Goal: Information Seeking & Learning: Learn about a topic

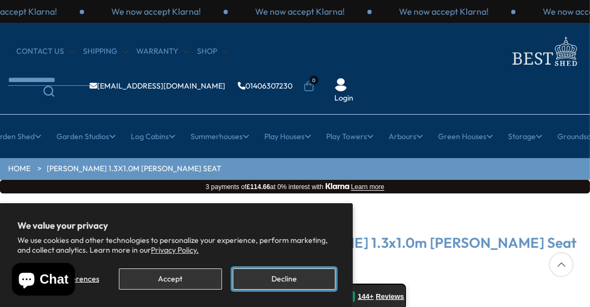
click at [267, 279] on button "Decline" at bounding box center [284, 278] width 103 height 21
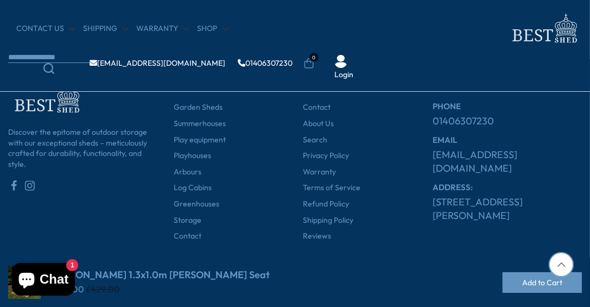
scroll to position [788, 0]
click at [558, 257] on icon at bounding box center [561, 264] width 25 height 25
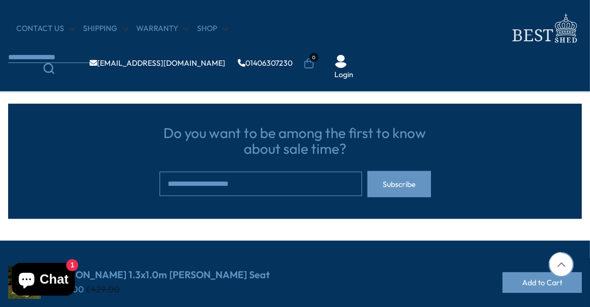
scroll to position [627, 0]
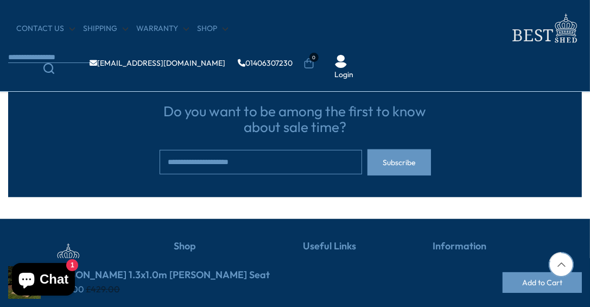
click at [27, 284] on icon "Chat window" at bounding box center [27, 280] width 16 height 16
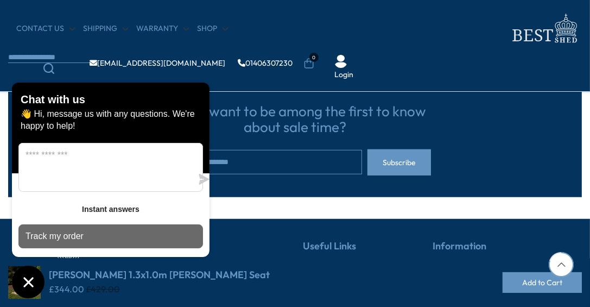
click at [58, 238] on p "Track my order" at bounding box center [54, 236] width 58 height 12
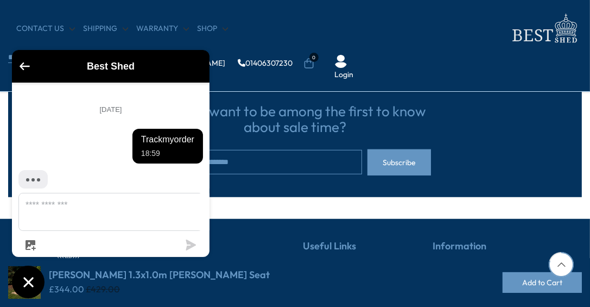
click at [59, 217] on textarea "Message us" at bounding box center [117, 211] width 197 height 37
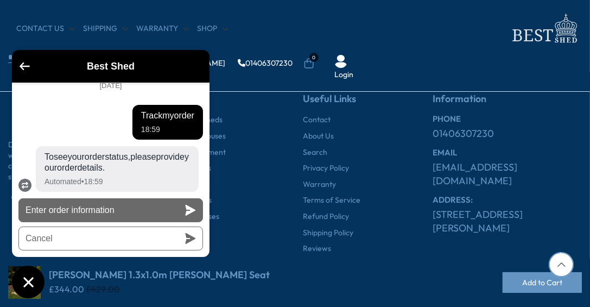
scroll to position [788, 0]
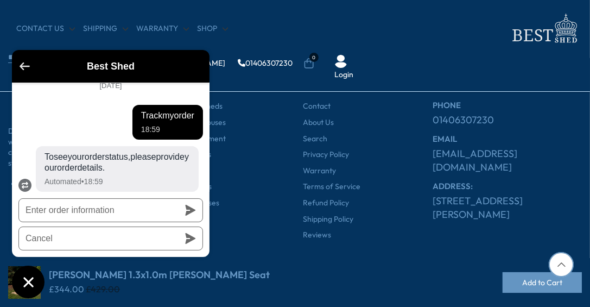
click at [24, 65] on icon "Go back to the main screen" at bounding box center [25, 66] width 10 height 8
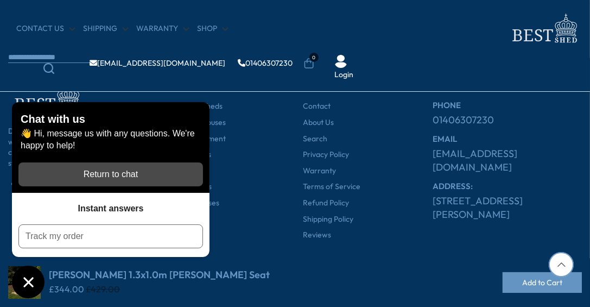
click at [109, 171] on div "Return to chat" at bounding box center [110, 174] width 171 height 12
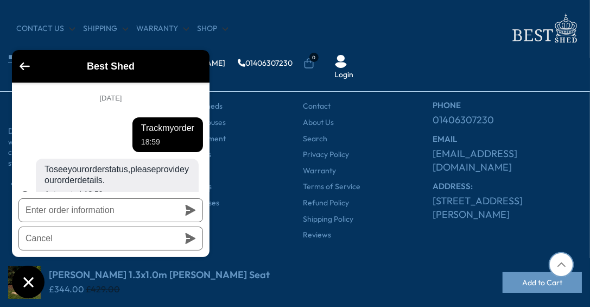
scroll to position [22, 0]
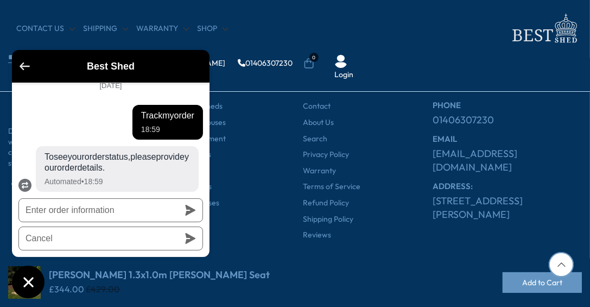
click at [22, 65] on icon "Go back to the main screen" at bounding box center [25, 66] width 10 height 8
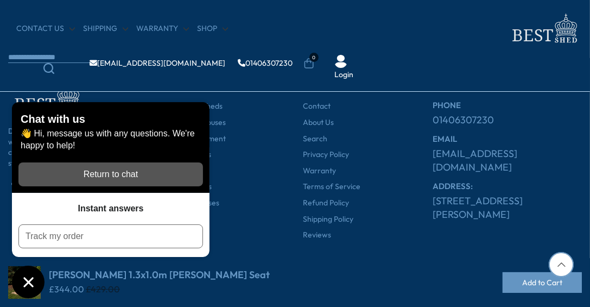
click at [257, 241] on div "Discover the epitome of outdoor storage with our exceptional sheds – meticulous…" at bounding box center [294, 160] width 573 height 205
click at [26, 277] on icon "Chat window" at bounding box center [28, 281] width 17 height 17
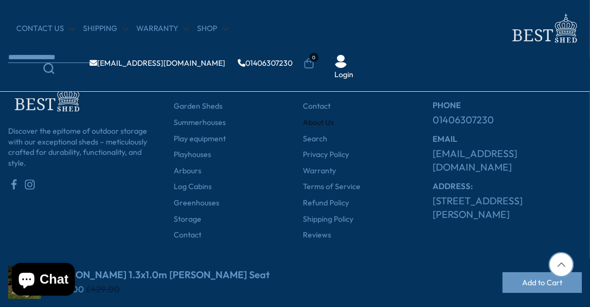
click at [315, 120] on link "About Us" at bounding box center [318, 122] width 31 height 11
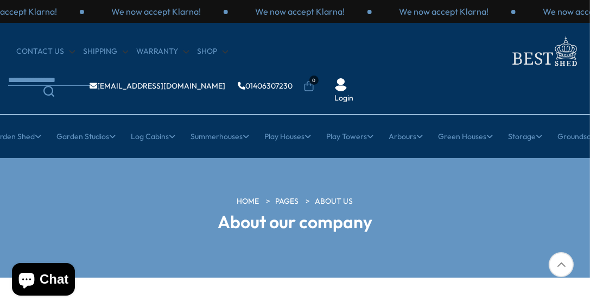
click at [468, 207] on div "HOME PAGES About us About our company" at bounding box center [295, 217] width 590 height 43
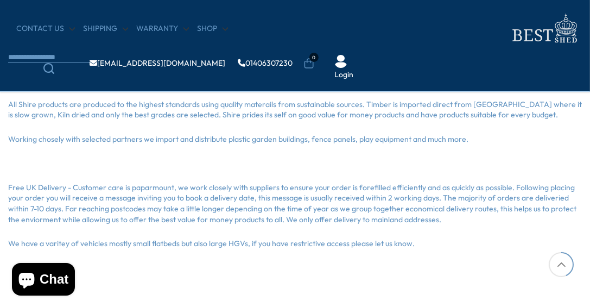
scroll to position [281, 0]
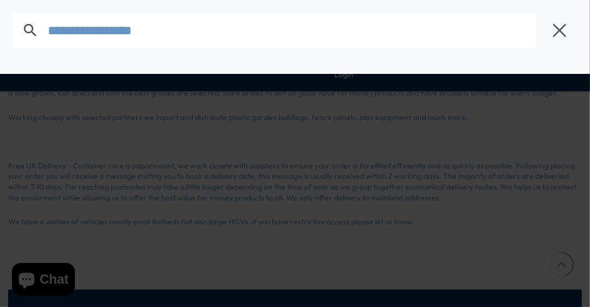
click at [29, 55] on body "We now accept Klarna! We now accept Klarna! We now accept Klarna! We now accept…" at bounding box center [295, 197] width 590 height 957
click at [29, 55] on div at bounding box center [295, 30] width 590 height 61
click at [62, 32] on input "text" at bounding box center [292, 30] width 489 height 35
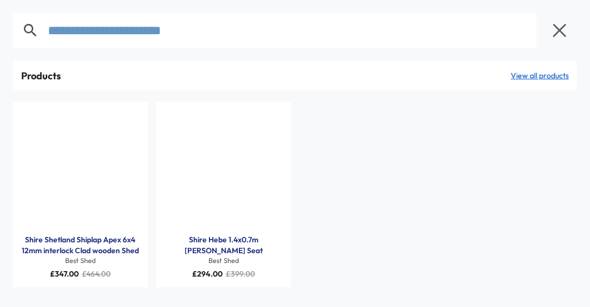
type input "**********"
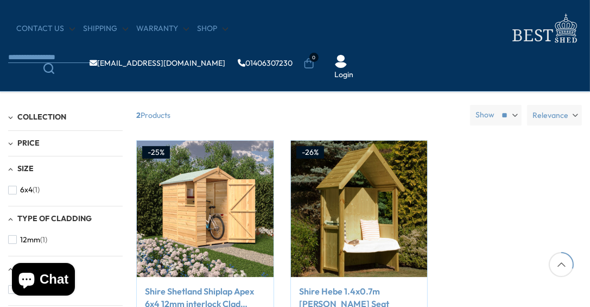
scroll to position [238, 0]
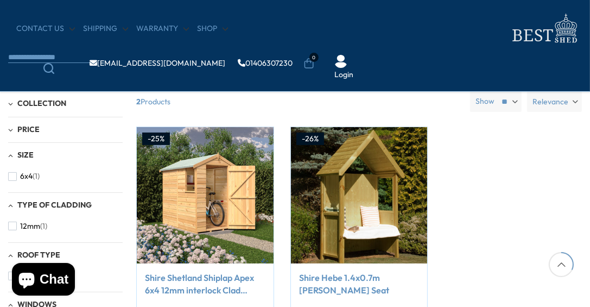
click at [518, 202] on div "-25% Compare Now" at bounding box center [359, 238] width 462 height 225
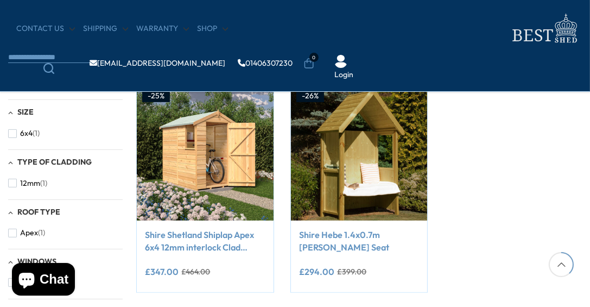
scroll to position [281, 0]
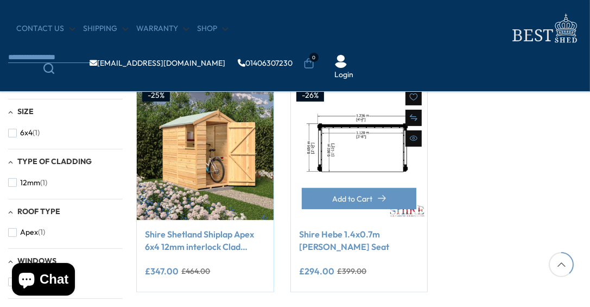
click at [359, 158] on img at bounding box center [359, 152] width 137 height 137
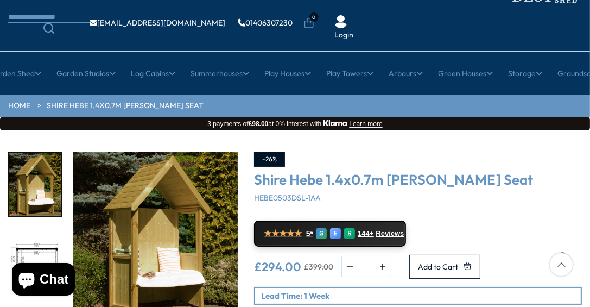
scroll to position [65, 0]
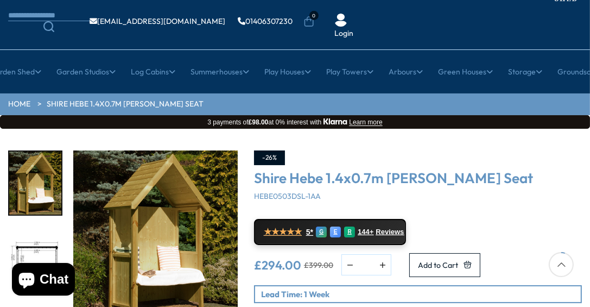
click at [499, 240] on div "★★★★★ 5* G E R 144+ Reviews" at bounding box center [418, 230] width 328 height 29
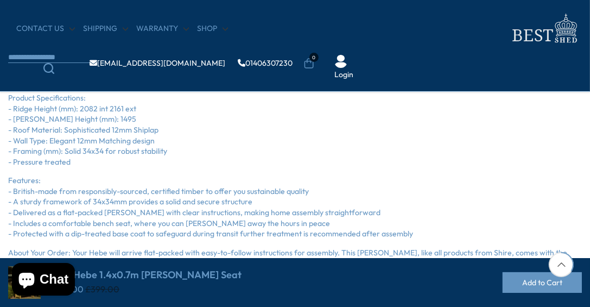
scroll to position [411, 0]
